Goal: Feedback & Contribution: Contribute content

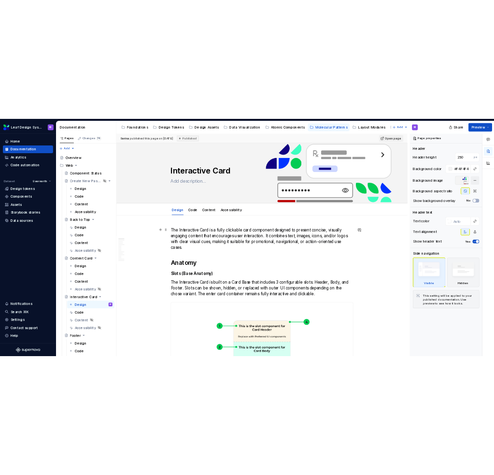
scroll to position [48, 0]
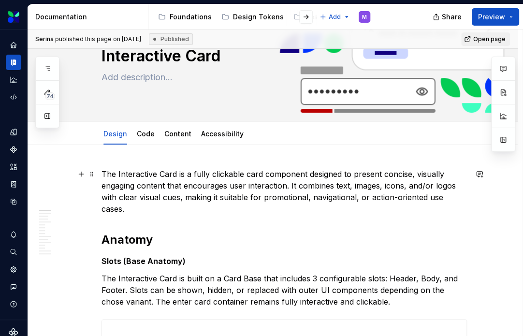
click at [202, 176] on p "The Interactive Card is a fully clickable card component designed to present co…" at bounding box center [283, 191] width 365 height 46
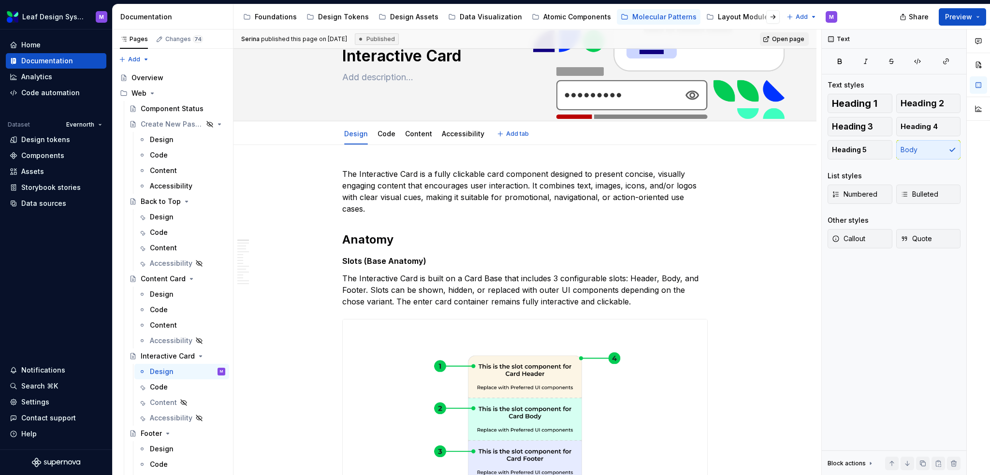
type textarea "*"
click at [702, 278] on p "The Interactive Card is built on a Card Base that includes 3 configurable slots…" at bounding box center [524, 290] width 365 height 35
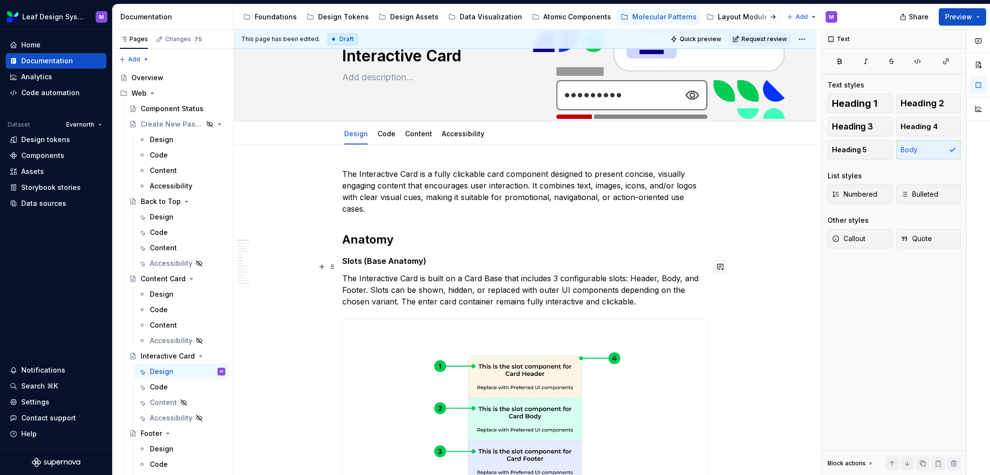
type textarea "*"
click at [717, 267] on button "button" at bounding box center [720, 267] width 14 height 14
click at [597, 268] on span "Serina" at bounding box center [595, 271] width 22 height 10
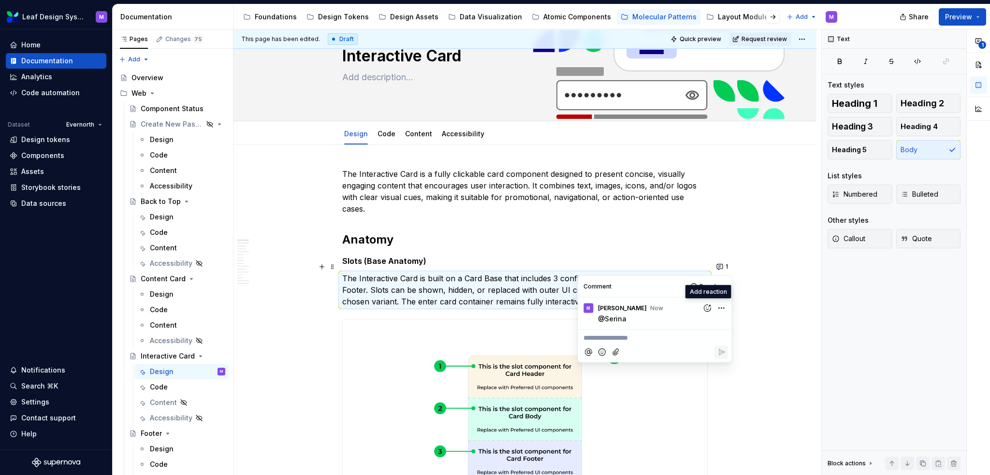
click at [719, 307] on html "Leaf Design System M Home Documentation Analytics Code automation Dataset Evern…" at bounding box center [495, 237] width 990 height 475
click at [698, 326] on span "Edit comment" at bounding box center [689, 326] width 45 height 10
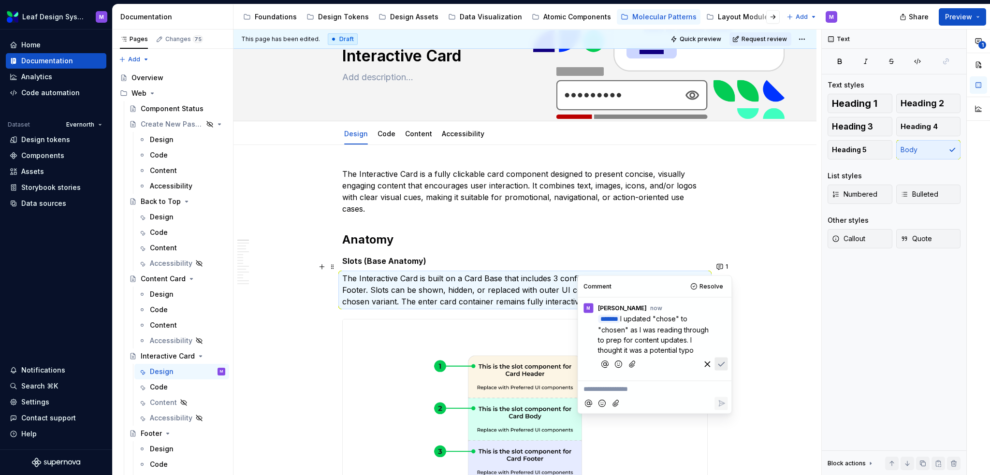
click at [618, 364] on icon "Add emoji" at bounding box center [618, 364] width 2 height 2
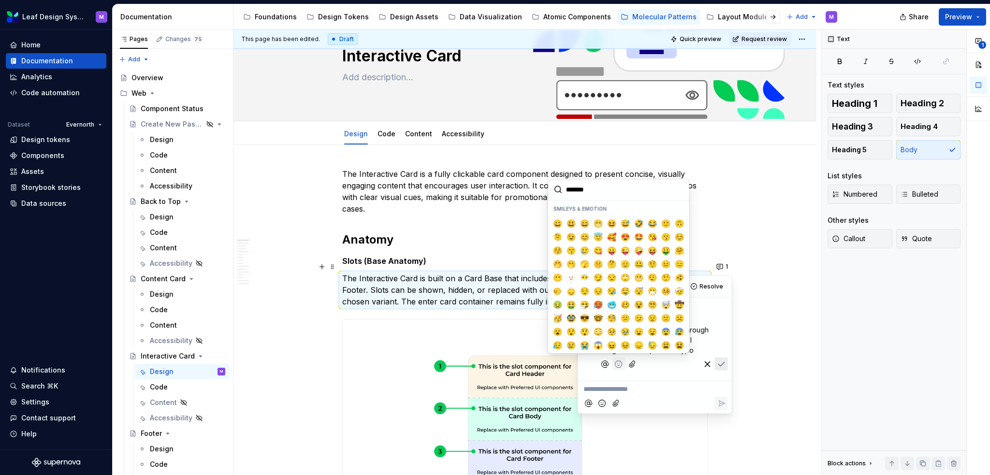
click at [702, 346] on p "﻿ * ****** ﻿ I updated "chose" to "chosen" as I was reading through to prep for…" at bounding box center [657, 334] width 118 height 42
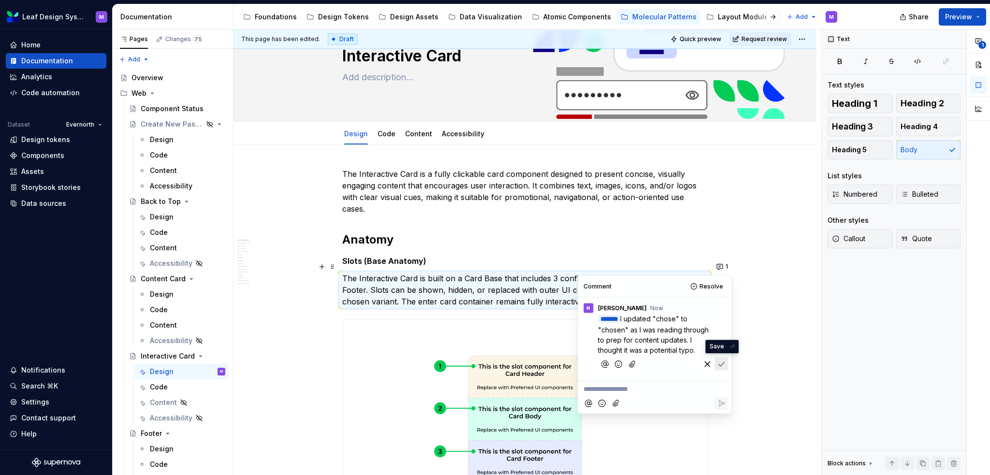
click at [722, 360] on icon "Save" at bounding box center [721, 364] width 10 height 10
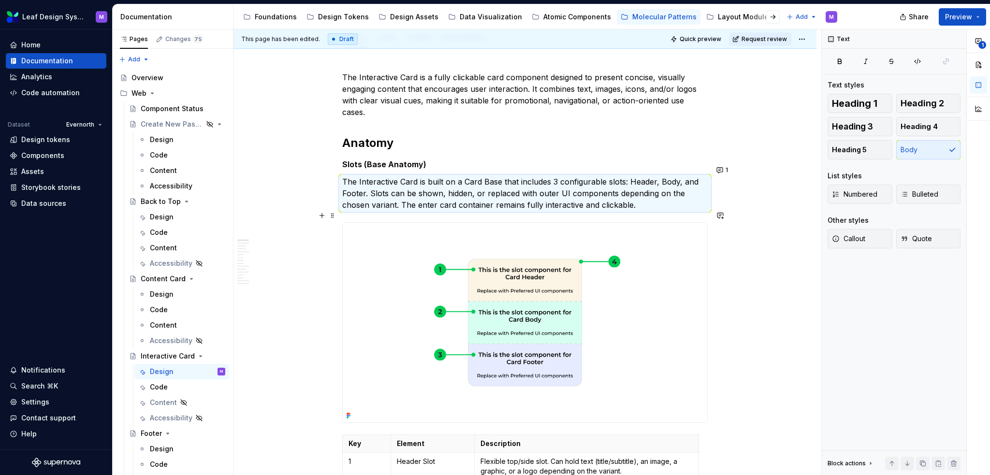
scroll to position [193, 0]
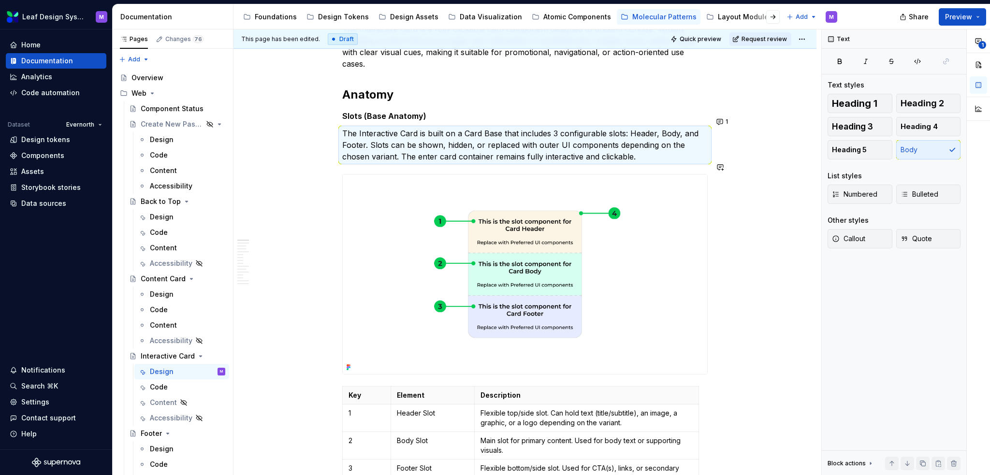
type textarea "*"
